Goal: Navigation & Orientation: Find specific page/section

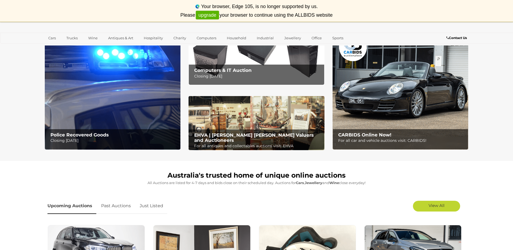
scroll to position [37, 0]
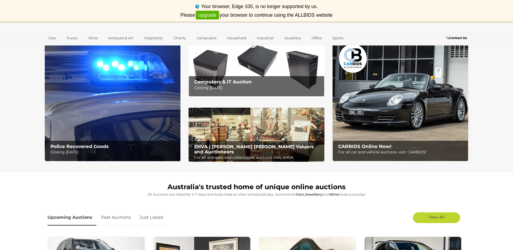
click at [83, 153] on p "Closing [DATE]" at bounding box center [113, 152] width 127 height 7
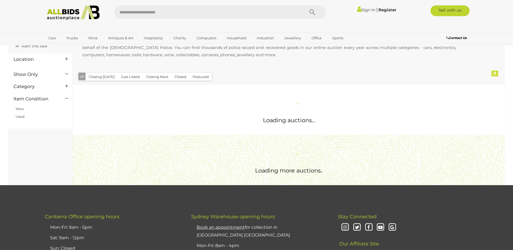
scroll to position [37, 0]
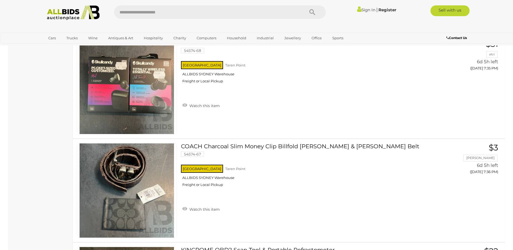
scroll to position [3757, 0]
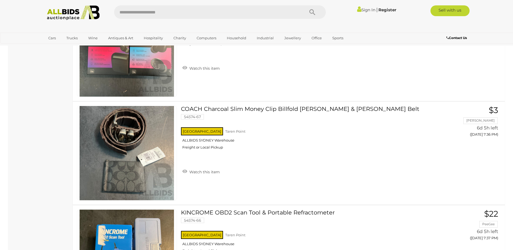
click at [55, 17] on img at bounding box center [73, 12] width 59 height 15
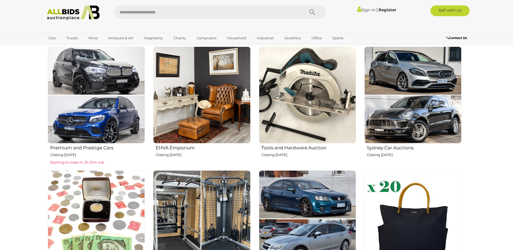
scroll to position [188, 0]
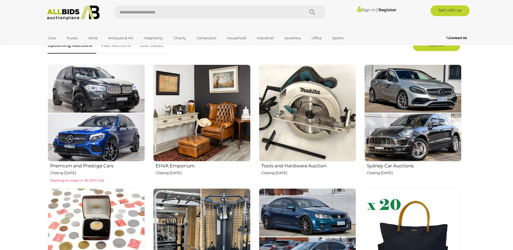
click at [75, 120] on img at bounding box center [96, 113] width 97 height 97
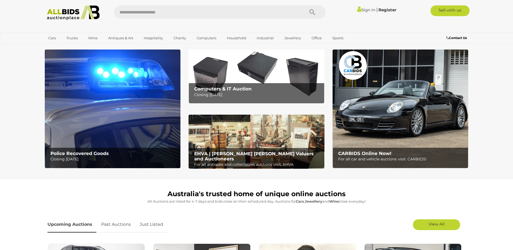
scroll to position [0, 0]
